Goal: Task Accomplishment & Management: Manage account settings

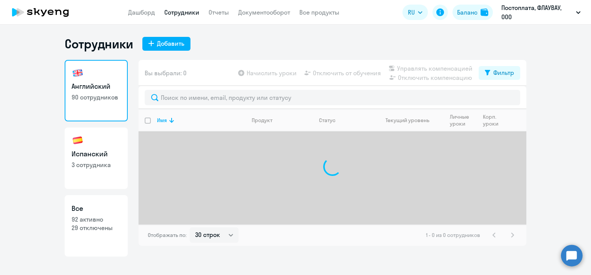
select select "30"
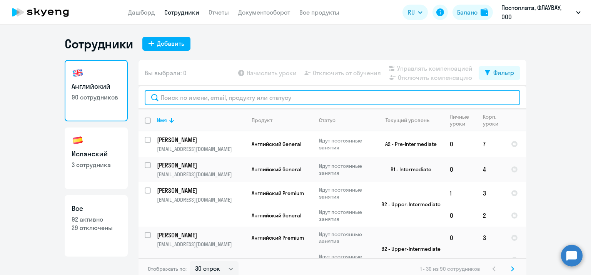
click at [239, 97] on input "text" at bounding box center [332, 97] width 375 height 15
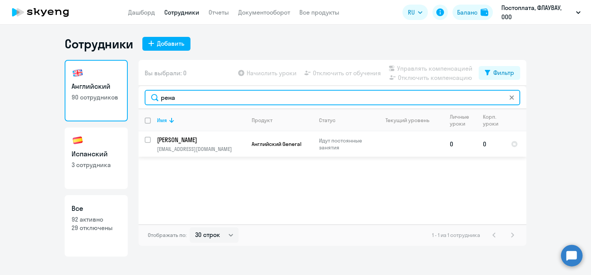
type input "рена"
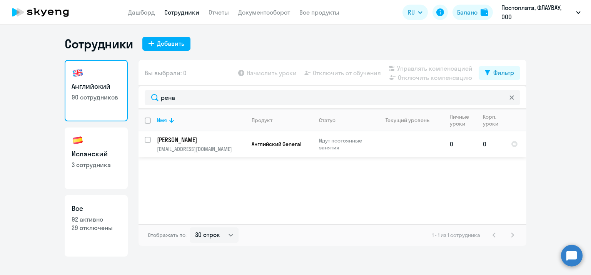
click at [191, 140] on p "[PERSON_NAME]" at bounding box center [200, 140] width 87 height 8
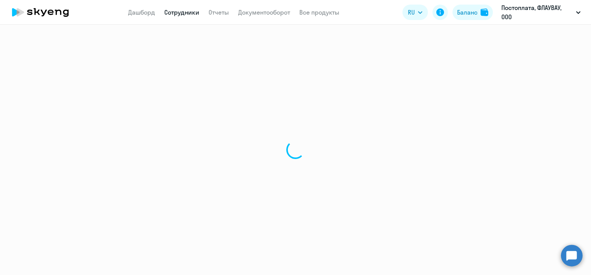
select select "english"
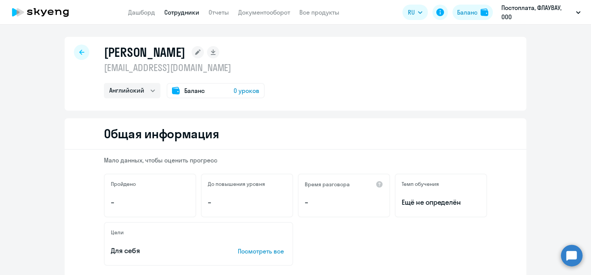
click at [247, 91] on span "0 уроков" at bounding box center [247, 90] width 26 height 9
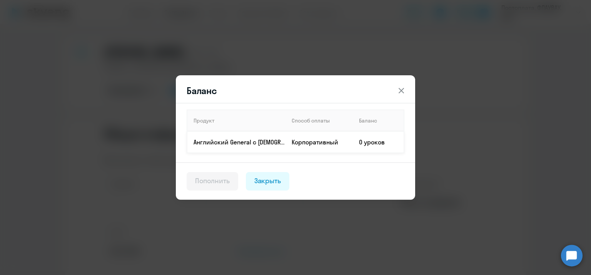
drag, startPoint x: 212, startPoint y: 184, endPoint x: 322, endPoint y: 149, distance: 115.5
click at [211, 184] on div "Пополнить" at bounding box center [212, 181] width 35 height 10
click at [347, 142] on td "Корпоративный" at bounding box center [318, 143] width 67 height 22
click at [425, 94] on div "Баланс Продукт Способ оплаты Баланс Английский General с [DEMOGRAPHIC_DATA] пре…" at bounding box center [295, 137] width 372 height 215
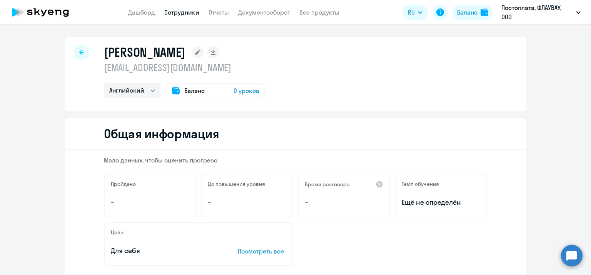
click at [236, 89] on span "0 уроков" at bounding box center [247, 90] width 26 height 9
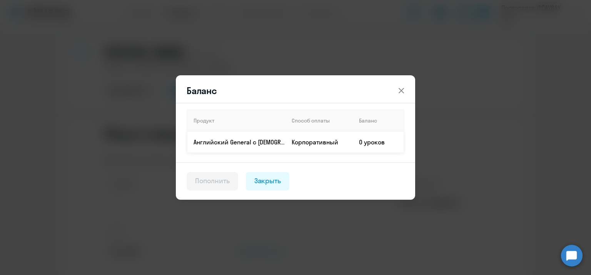
click at [342, 144] on td "Корпоративный" at bounding box center [318, 143] width 67 height 22
click at [370, 137] on td "0 уроков" at bounding box center [378, 143] width 51 height 22
click at [408, 88] on button at bounding box center [401, 90] width 15 height 15
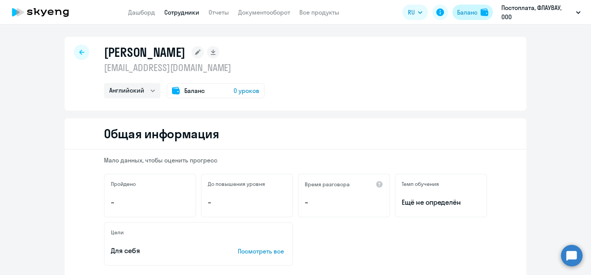
click at [466, 11] on div "Баланс" at bounding box center [467, 12] width 20 height 9
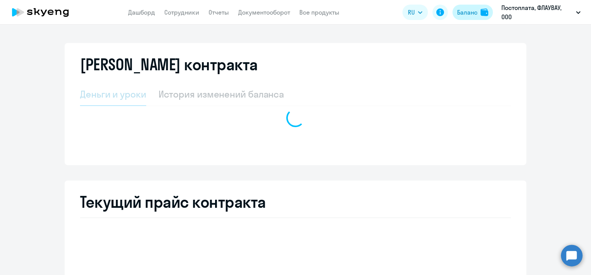
select select "english_adult_not_native_speaker"
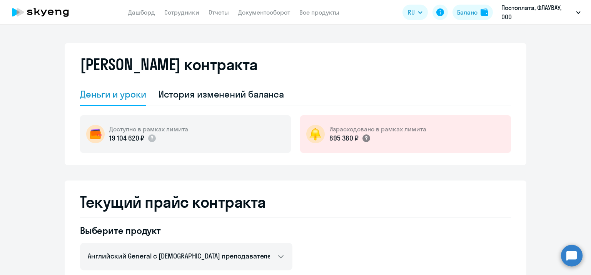
click at [363, 140] on circle at bounding box center [366, 139] width 8 height 8
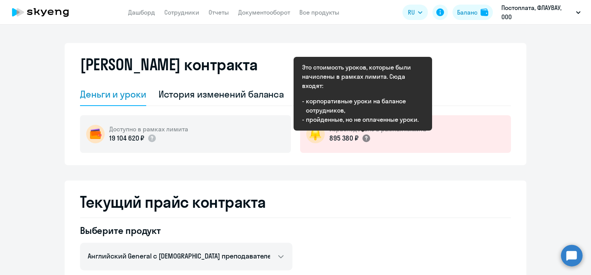
click at [363, 140] on circle at bounding box center [366, 139] width 8 height 8
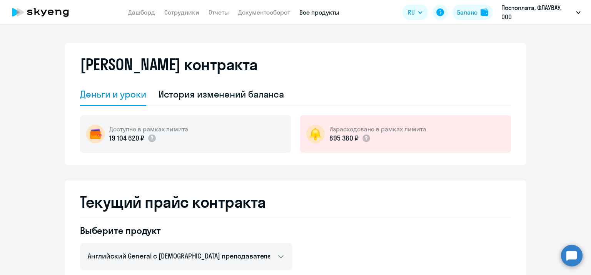
click at [321, 10] on link "Все продукты" at bounding box center [319, 12] width 40 height 8
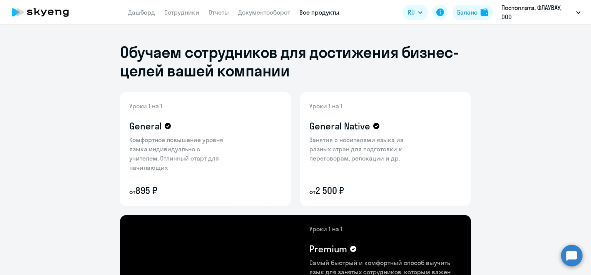
click at [188, 20] on app-header "Дашборд Сотрудники Отчеты Документооборот Все продукты Дашборд Сотрудники Отчет…" at bounding box center [295, 12] width 591 height 25
click at [188, 15] on link "Сотрудники" at bounding box center [181, 12] width 35 height 8
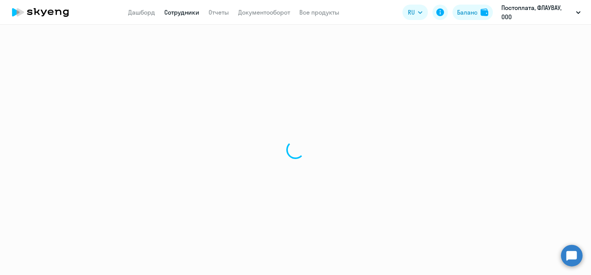
select select "30"
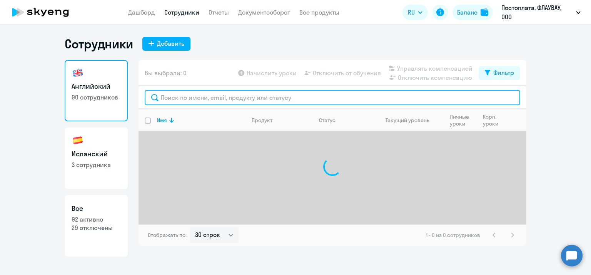
click at [289, 102] on input "text" at bounding box center [332, 97] width 375 height 15
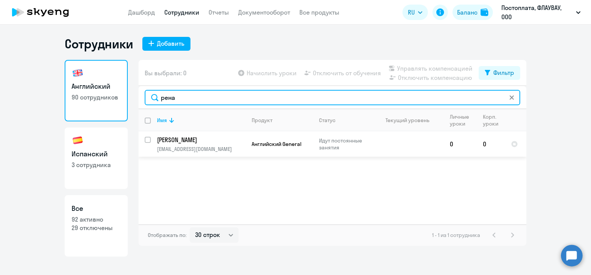
type input "рена"
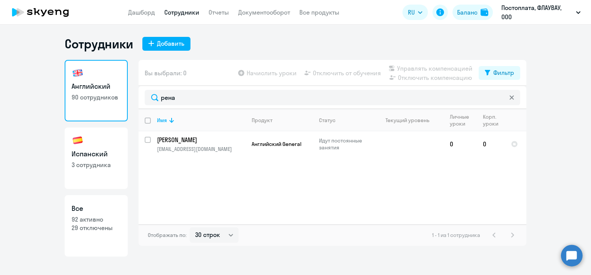
click at [225, 163] on div "Имя Продукт Статус Текущий уровень Личные уроки Корп. уроки [PERSON_NAME] [PERS…" at bounding box center [332, 166] width 388 height 115
click at [229, 152] on p "[EMAIL_ADDRESS][DOMAIN_NAME]" at bounding box center [201, 149] width 88 height 7
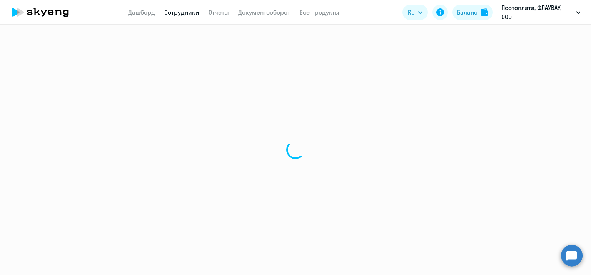
select select "english"
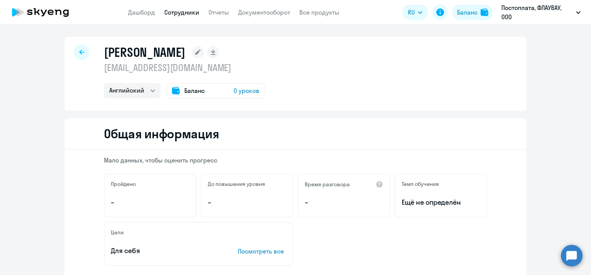
click at [242, 92] on span "0 уроков" at bounding box center [247, 90] width 26 height 9
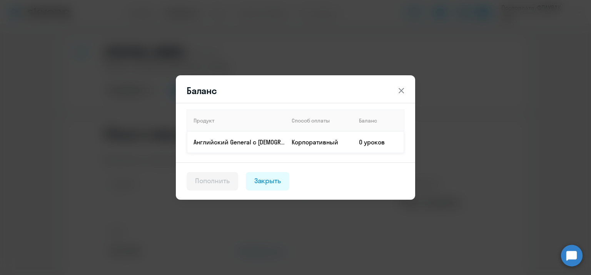
click at [238, 147] on td "Английский General с [DEMOGRAPHIC_DATA] преподавателем" at bounding box center [236, 143] width 98 height 22
click at [239, 140] on p "Английский General с [DEMOGRAPHIC_DATA] преподавателем" at bounding box center [240, 142] width 92 height 8
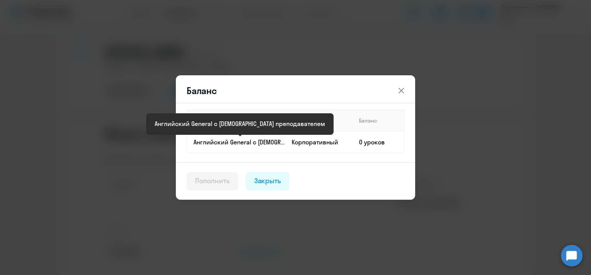
click at [314, 127] on th "Способ оплаты" at bounding box center [318, 121] width 67 height 22
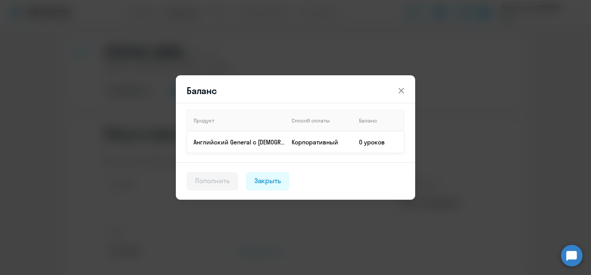
click at [371, 139] on td "0 уроков" at bounding box center [378, 143] width 51 height 22
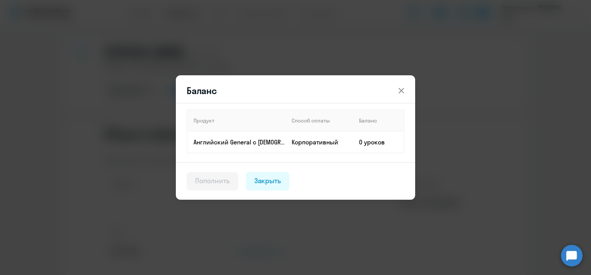
click at [223, 189] on button "Пополнить" at bounding box center [213, 181] width 52 height 18
click at [222, 180] on div "Пополнить" at bounding box center [212, 181] width 35 height 10
click at [246, 119] on th "Продукт" at bounding box center [236, 121] width 98 height 22
click at [446, 104] on div "Баланс Продукт Способ оплаты Баланс Английский General с [DEMOGRAPHIC_DATA] пре…" at bounding box center [295, 137] width 372 height 215
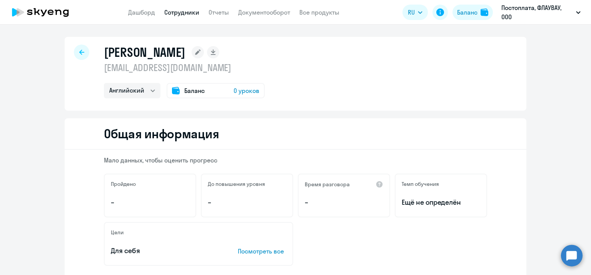
click at [440, 123] on div "Общая информация" at bounding box center [296, 134] width 462 height 32
click at [479, 7] on button "Баланс" at bounding box center [472, 12] width 40 height 15
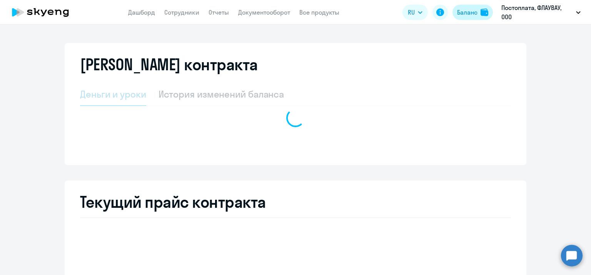
select select "english_adult_not_native_speaker"
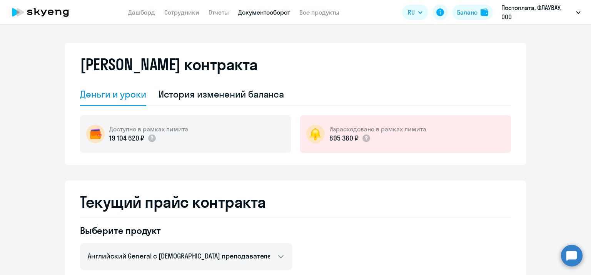
click at [250, 12] on link "Документооборот" at bounding box center [264, 12] width 52 height 8
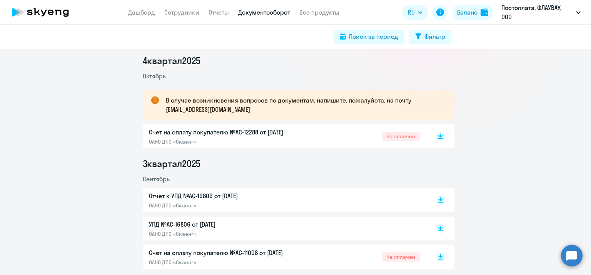
scroll to position [77, 0]
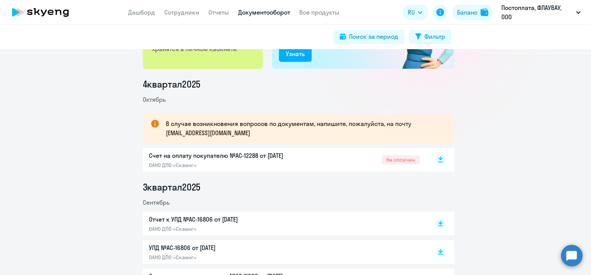
click at [436, 158] on rect at bounding box center [440, 159] width 9 height 9
click at [337, 13] on link "Все продукты" at bounding box center [319, 12] width 40 height 8
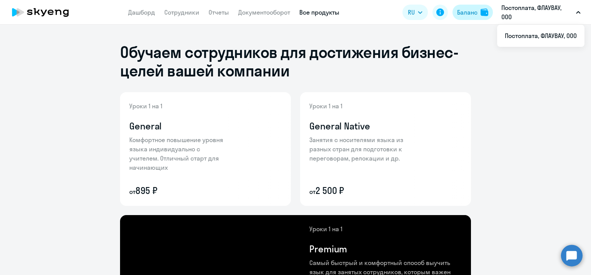
click at [475, 17] on button "Баланс" at bounding box center [472, 12] width 40 height 15
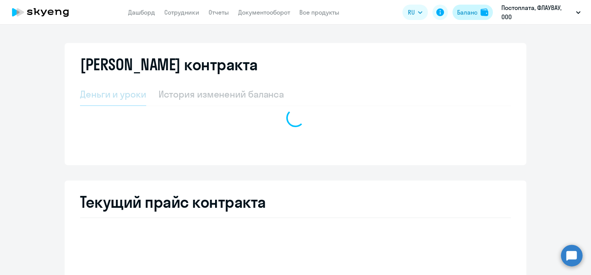
select select "english_adult_not_native_speaker"
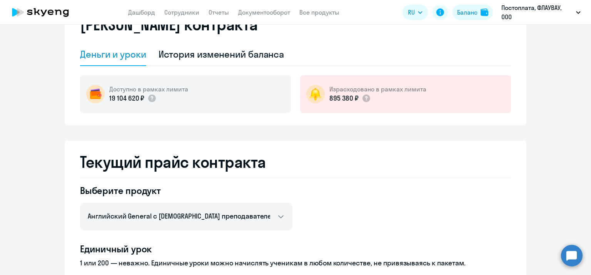
scroll to position [38, 0]
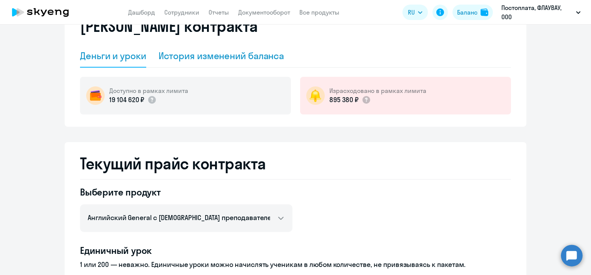
click at [251, 49] on div "История изменений баланса" at bounding box center [221, 56] width 126 height 23
